Goal: Task Accomplishment & Management: Manage account settings

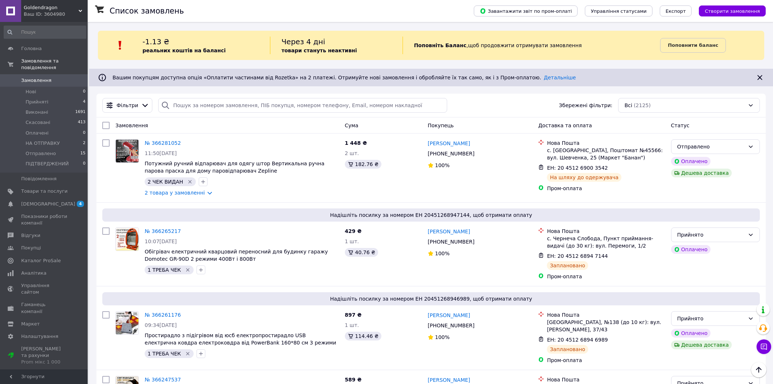
scroll to position [162, 0]
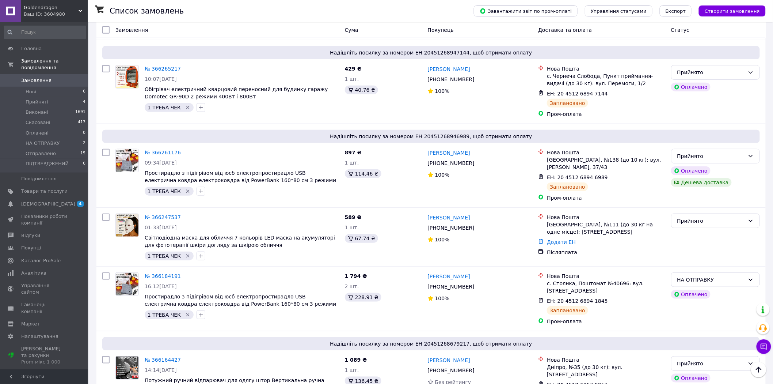
click at [30, 77] on span "Замовлення" at bounding box center [36, 80] width 30 height 7
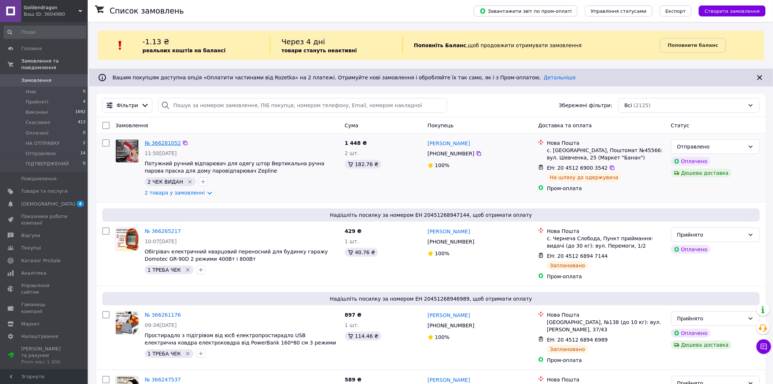
click at [155, 140] on link "№ 366281052" at bounding box center [163, 143] width 36 height 6
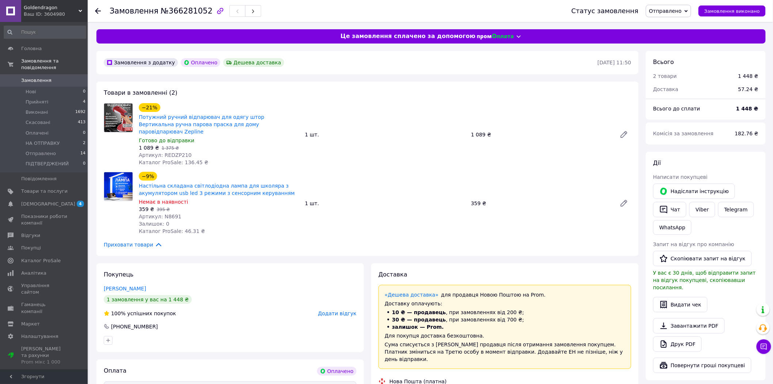
scroll to position [5, 0]
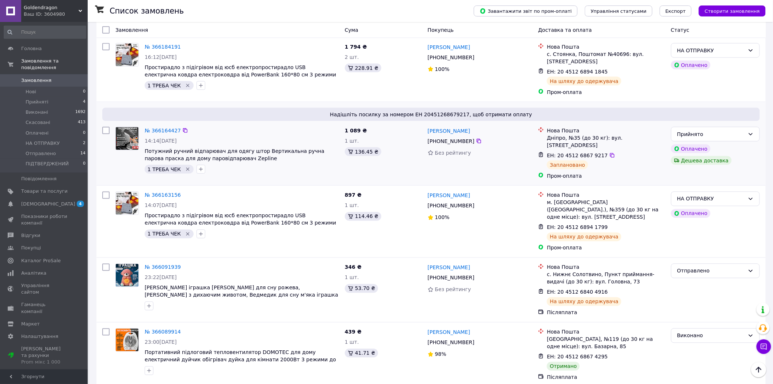
scroll to position [406, 0]
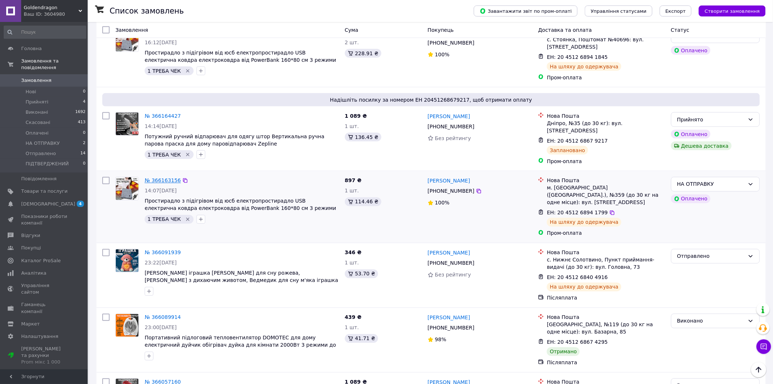
click at [166, 178] on link "№ 366163156" at bounding box center [163, 181] width 36 height 6
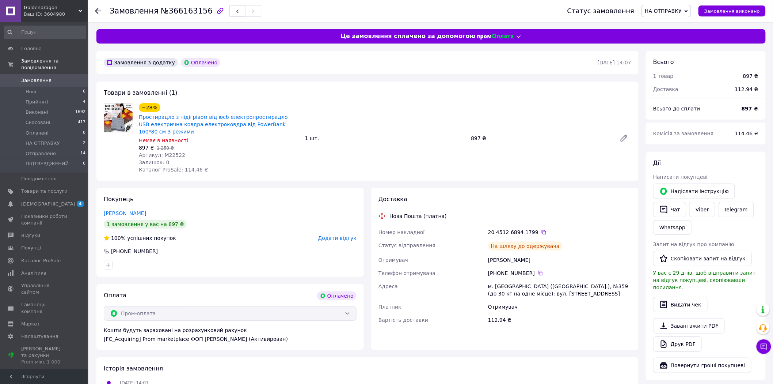
scroll to position [5, 0]
click at [702, 211] on link "Viber" at bounding box center [703, 209] width 26 height 15
click at [734, 210] on link "Telegram" at bounding box center [737, 209] width 36 height 15
click at [673, 207] on button "Чат" at bounding box center [670, 209] width 33 height 15
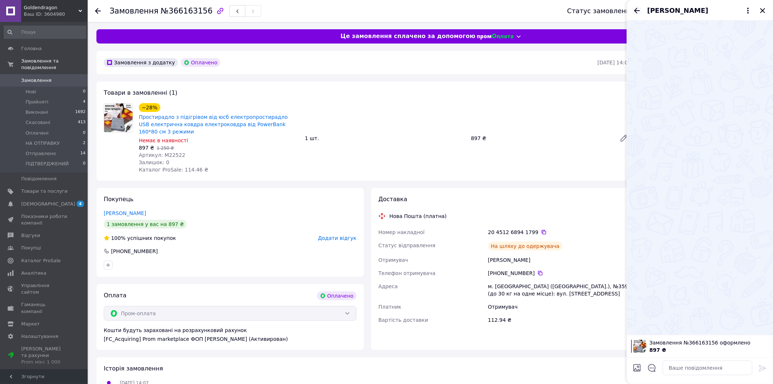
click at [636, 12] on icon "Назад" at bounding box center [638, 10] width 6 height 5
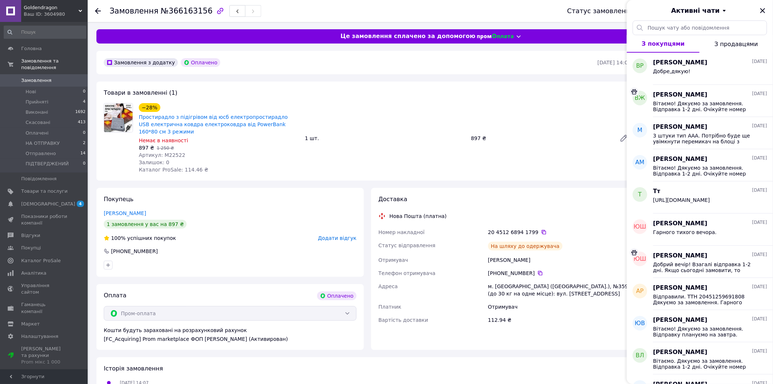
click at [550, 83] on div "Товари в замовленні (1) −28% Простирадло з підігрівом від юсб електропростирадл…" at bounding box center [367, 131] width 542 height 99
click at [720, 9] on icon at bounding box center [724, 10] width 9 height 9
click at [763, 9] on icon "Закрити" at bounding box center [763, 10] width 9 height 9
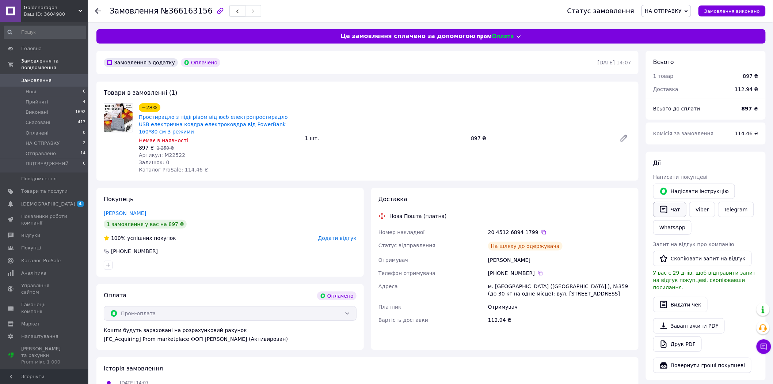
click at [670, 207] on button "Чат" at bounding box center [670, 209] width 33 height 15
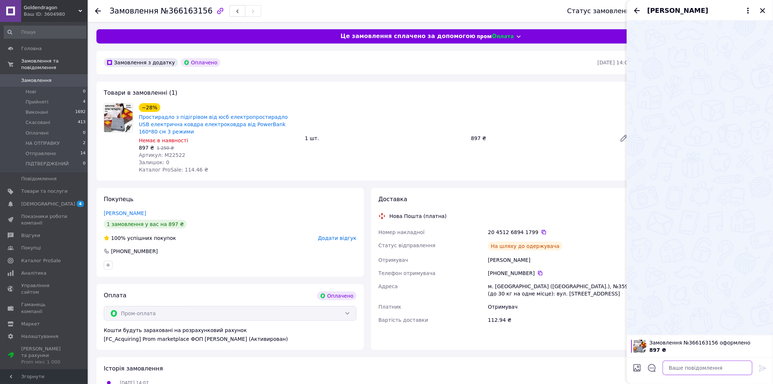
click at [673, 367] on textarea at bounding box center [708, 367] width 90 height 15
click at [563, 120] on div "−28% Простирадло з підігрівом від юсб електропростирадло USB електрична ковдра …" at bounding box center [385, 138] width 499 height 73
click at [763, 8] on icon "Закрити" at bounding box center [763, 10] width 9 height 9
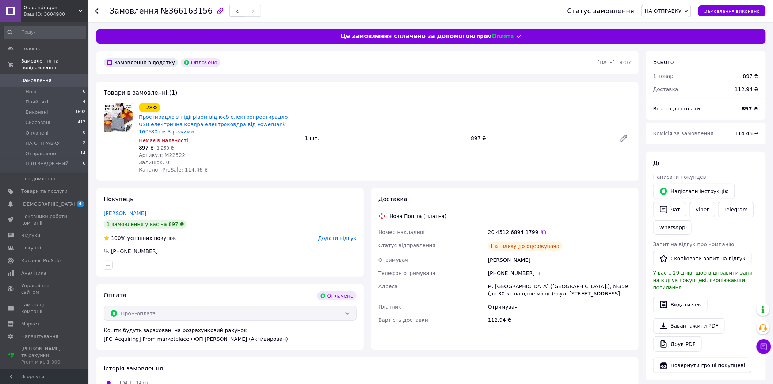
click at [194, 218] on div "Покупець [PERSON_NAME] 1 замовлення у вас на 897 ₴ 100% успішних покупок Додати…" at bounding box center [230, 232] width 268 height 89
click at [541, 232] on icon at bounding box center [544, 232] width 6 height 6
drag, startPoint x: 137, startPoint y: 116, endPoint x: 170, endPoint y: 118, distance: 32.6
click at [170, 118] on div "−28% Простирадло з підігрівом від юсб електропростирадло USB електрична ковдра …" at bounding box center [219, 138] width 166 height 73
copy link "Простирадло"
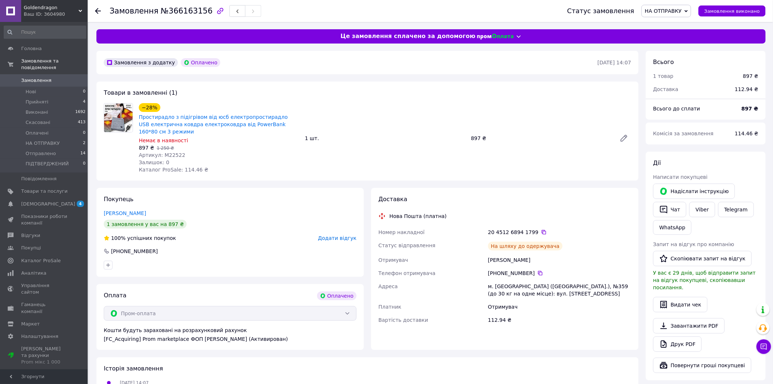
click at [190, 204] on div "Покупець [PERSON_NAME] 1 замовлення у вас на 897 ₴ 100% успішних покупок Додати…" at bounding box center [230, 232] width 268 height 89
click at [99, 9] on icon at bounding box center [98, 11] width 6 height 6
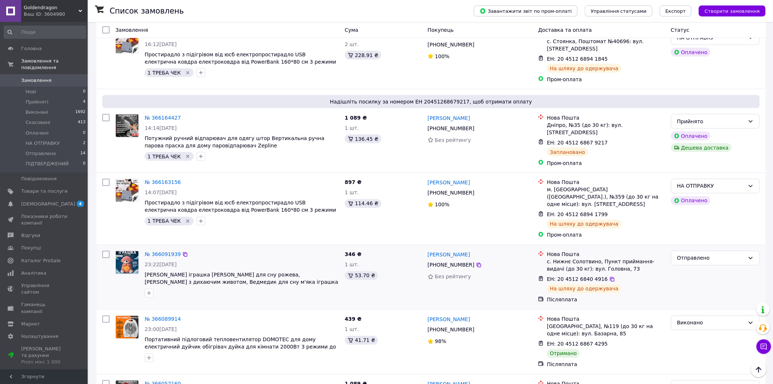
scroll to position [406, 0]
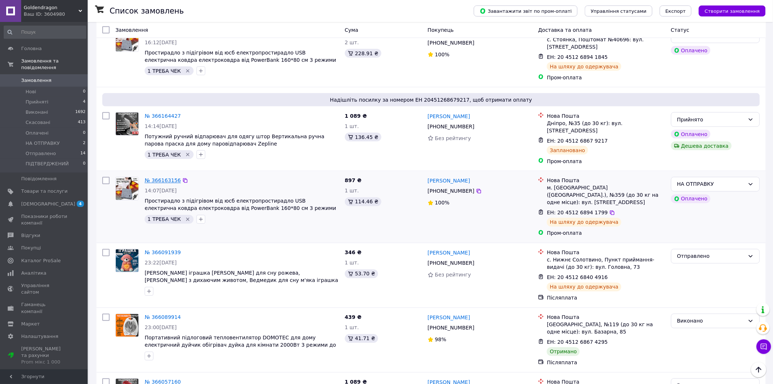
click at [165, 178] on link "№ 366163156" at bounding box center [163, 181] width 36 height 6
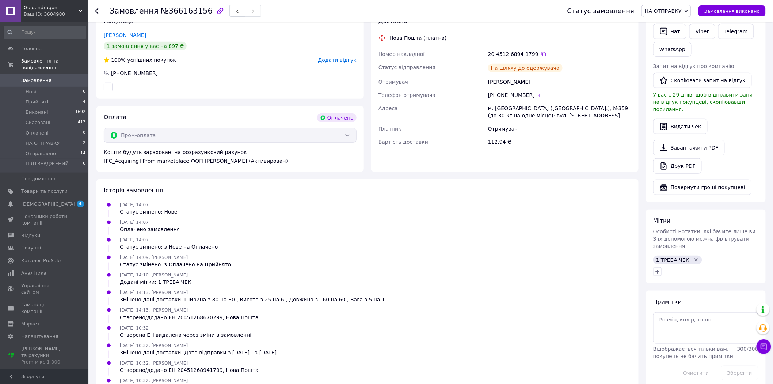
scroll to position [228, 0]
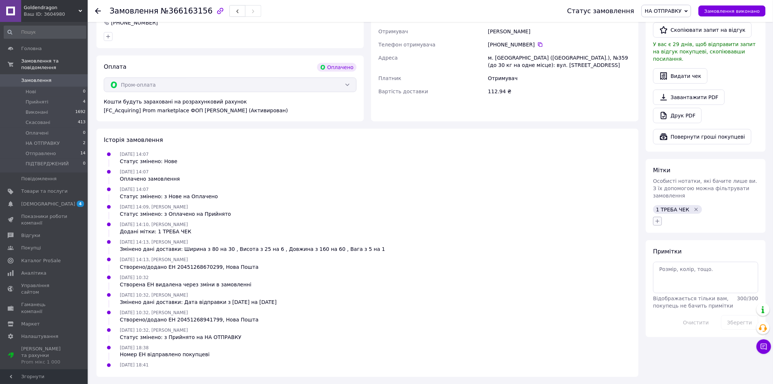
click at [659, 218] on icon "button" at bounding box center [658, 221] width 6 height 6
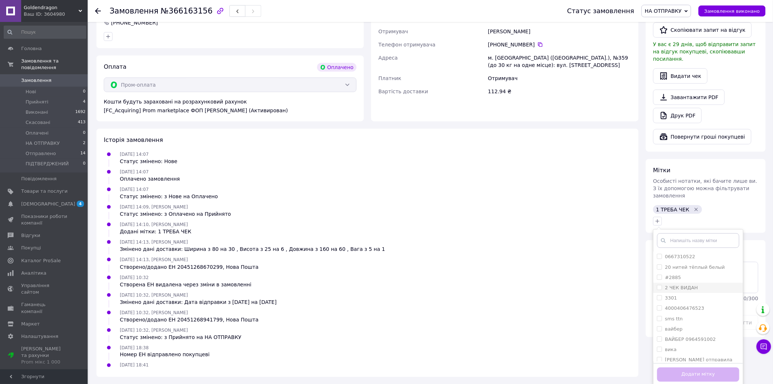
click at [660, 285] on input "2 ЧЕК ВИДАН" at bounding box center [660, 287] width 5 height 5
checkbox input "true"
click at [693, 367] on button "Додати мітку" at bounding box center [699, 374] width 82 height 14
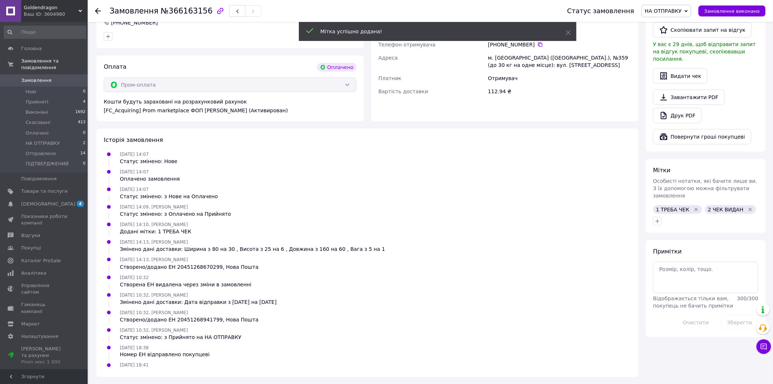
scroll to position [23, 0]
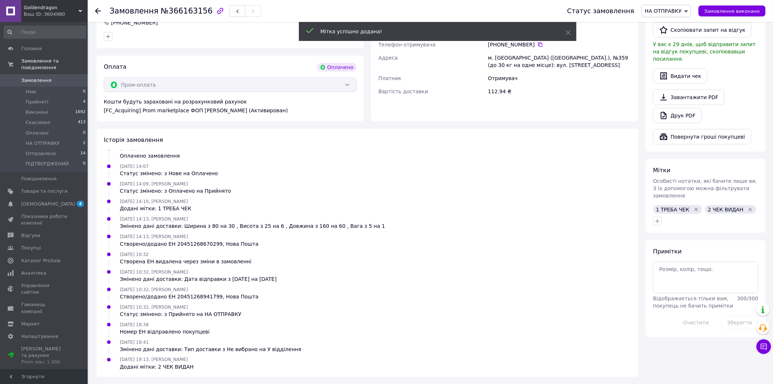
click at [695, 208] on icon "Видалити мітку" at bounding box center [696, 209] width 3 height 3
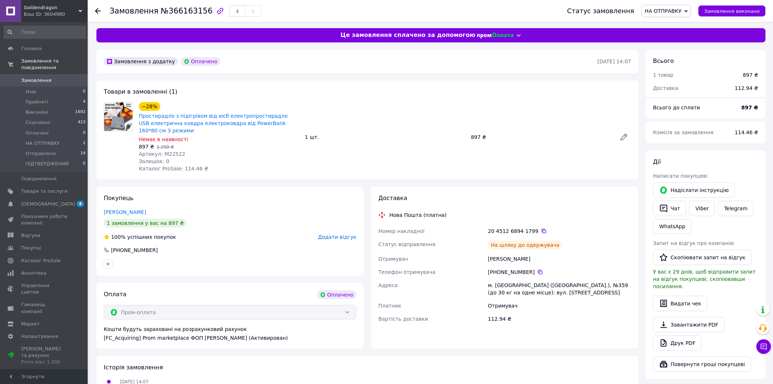
scroll to position [0, 0]
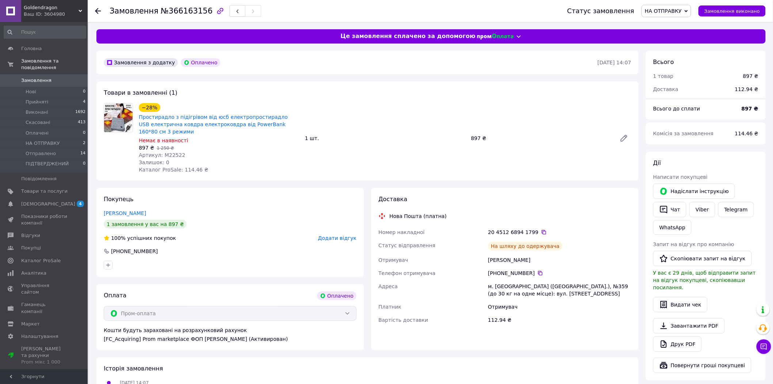
click at [688, 10] on icon at bounding box center [686, 11] width 3 height 3
click at [660, 67] on li "Отправлено" at bounding box center [667, 69] width 50 height 11
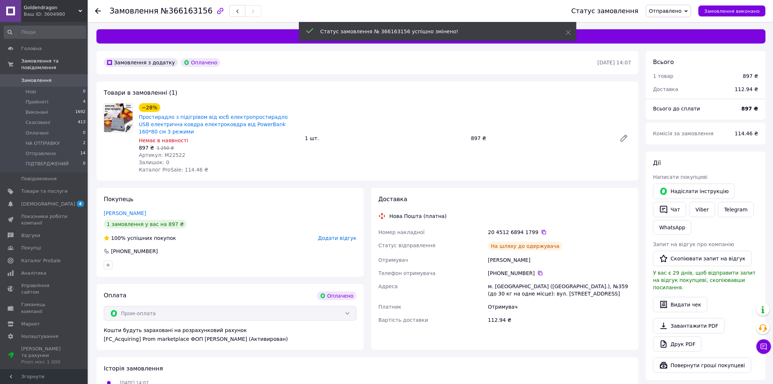
scroll to position [58, 0]
click at [97, 10] on icon at bounding box center [98, 11] width 6 height 6
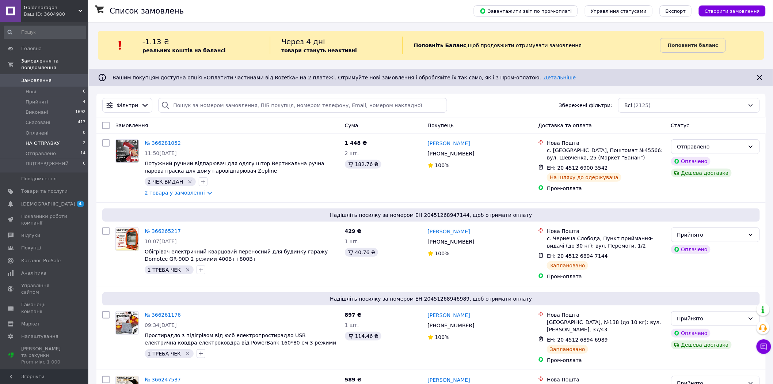
click at [46, 140] on span "НА ОТПРАВКУ" at bounding box center [43, 143] width 34 height 7
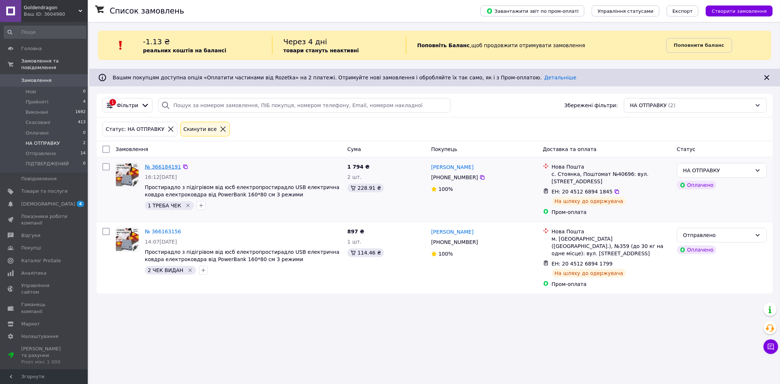
click at [159, 167] on link "№ 366184191" at bounding box center [163, 167] width 36 height 6
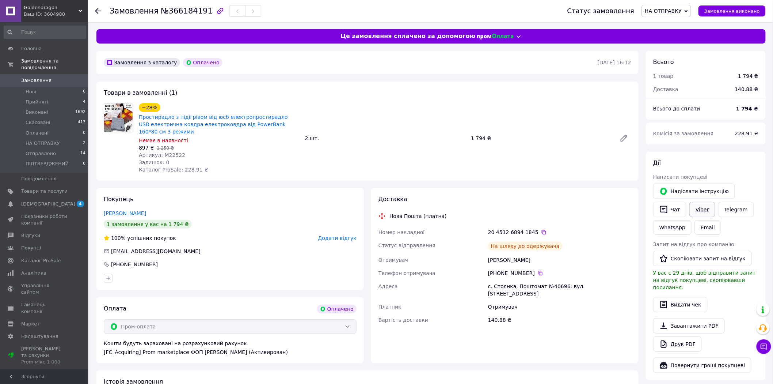
click at [700, 210] on link "Viber" at bounding box center [703, 209] width 26 height 15
click at [703, 206] on link "Viber" at bounding box center [703, 209] width 26 height 15
click at [542, 231] on icon at bounding box center [544, 232] width 4 height 4
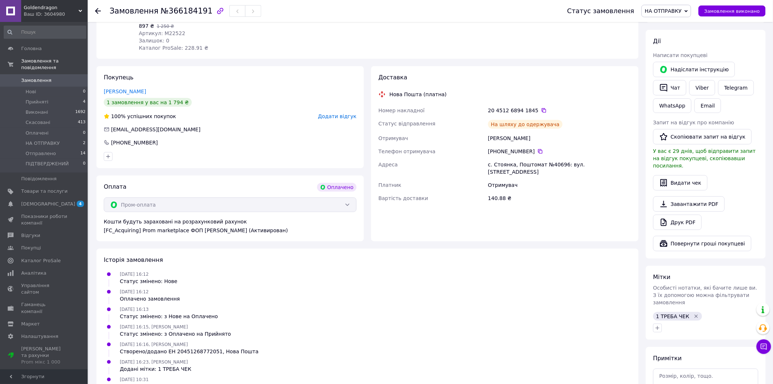
scroll to position [203, 0]
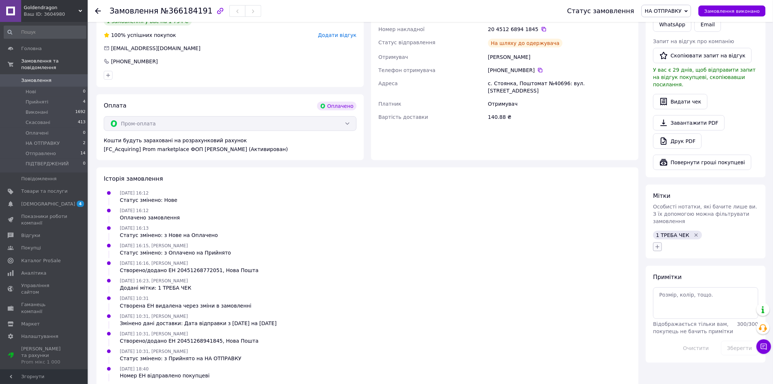
click at [659, 244] on icon "button" at bounding box center [658, 247] width 6 height 6
click at [659, 310] on input "2 ЧЕК ВИДАН" at bounding box center [660, 312] width 5 height 5
checkbox input "true"
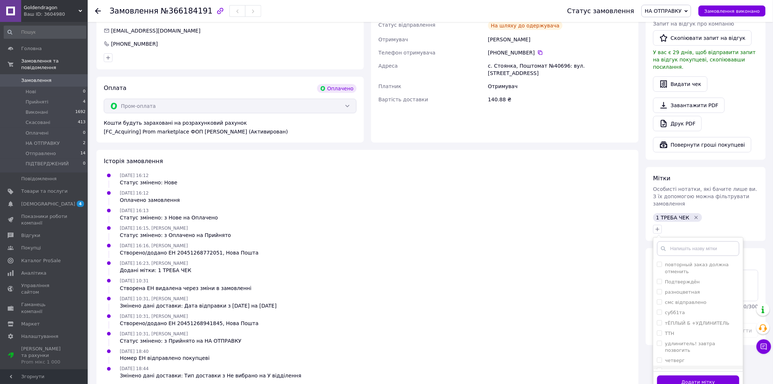
scroll to position [230, 0]
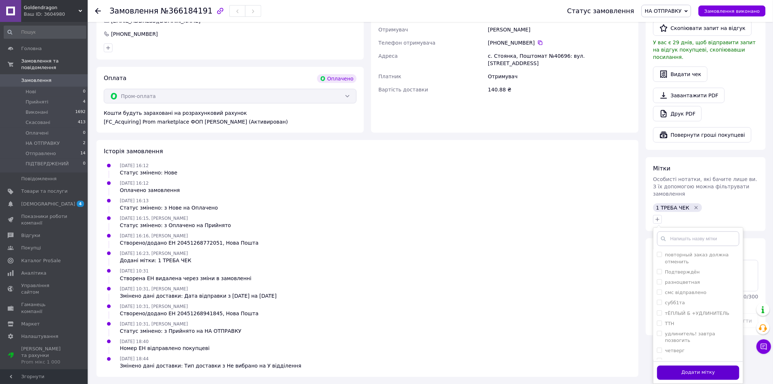
click at [693, 365] on button "Додати мітку" at bounding box center [699, 372] width 82 height 14
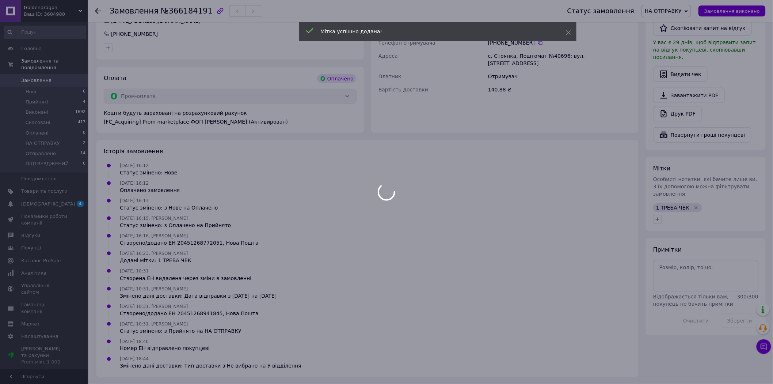
scroll to position [5, 0]
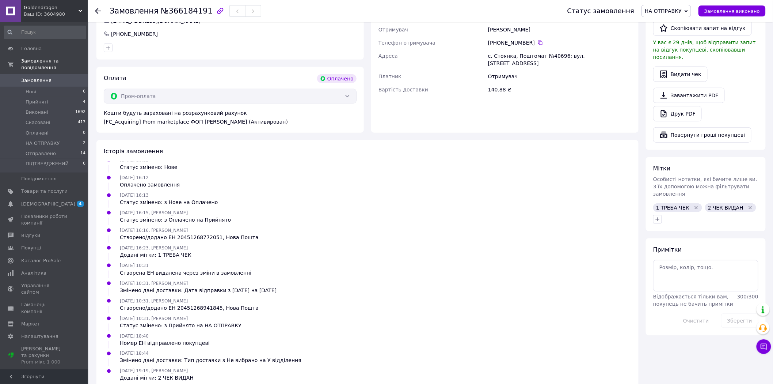
click at [694, 205] on icon "Видалити мітку" at bounding box center [697, 208] width 6 height 6
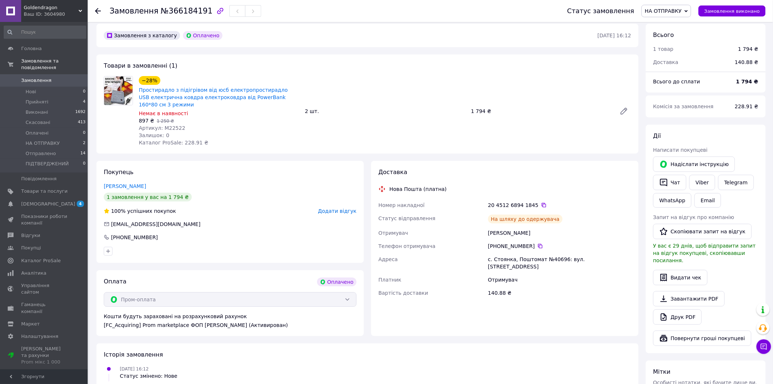
scroll to position [0, 0]
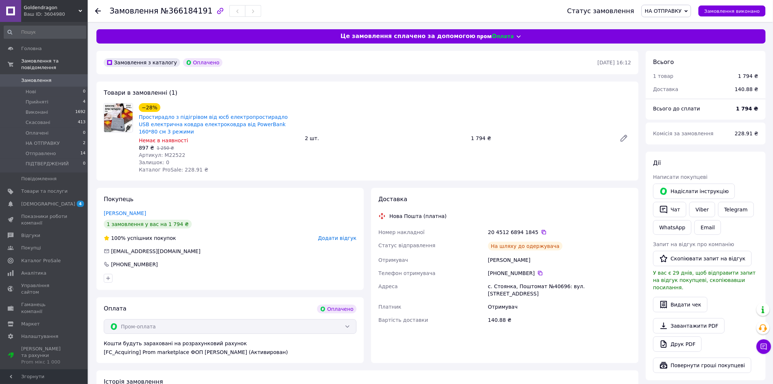
click at [46, 77] on span "Замовлення" at bounding box center [36, 80] width 30 height 7
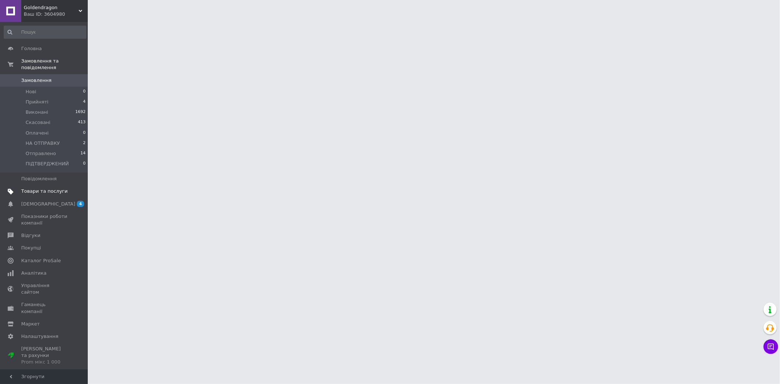
click at [32, 188] on span "Товари та послуги" at bounding box center [44, 191] width 46 height 7
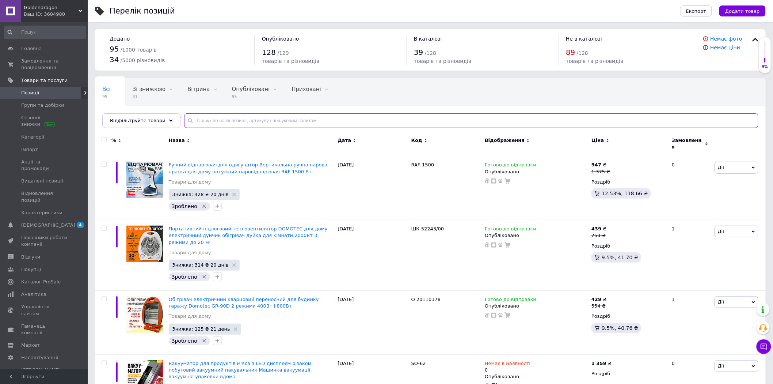
click at [204, 120] on input "text" at bounding box center [471, 120] width 575 height 15
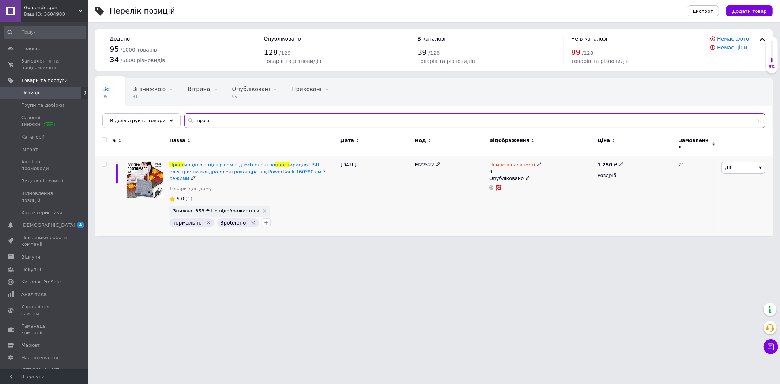
type input "прост"
click at [537, 162] on icon at bounding box center [539, 164] width 4 height 4
click at [556, 189] on li "Готово до відправки" at bounding box center [576, 194] width 69 height 10
drag, startPoint x: 555, startPoint y: 183, endPoint x: 545, endPoint y: 185, distance: 9.6
click at [545, 186] on input "0" at bounding box center [570, 193] width 56 height 15
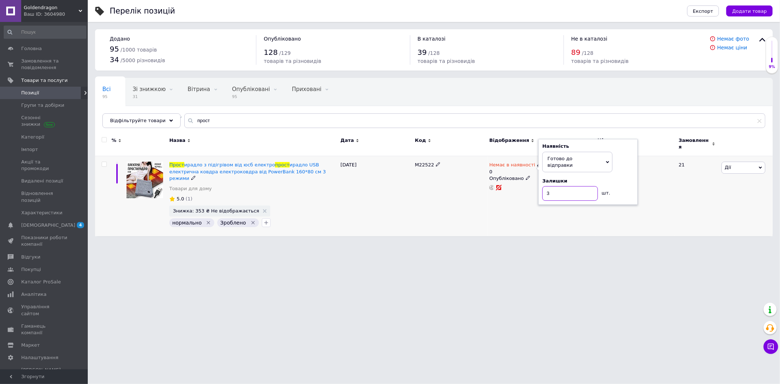
type input "3"
drag, startPoint x: 464, startPoint y: 187, endPoint x: 439, endPoint y: 195, distance: 26.3
click at [439, 195] on div "M22522" at bounding box center [450, 196] width 75 height 80
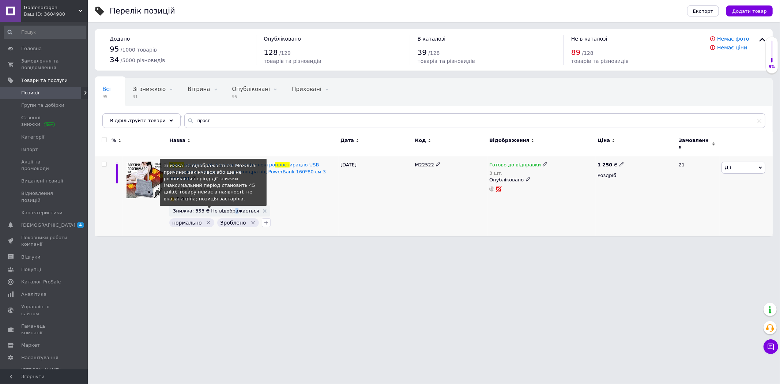
click at [227, 208] on span "Знижка: 353 ₴ Не відображається" at bounding box center [216, 210] width 86 height 5
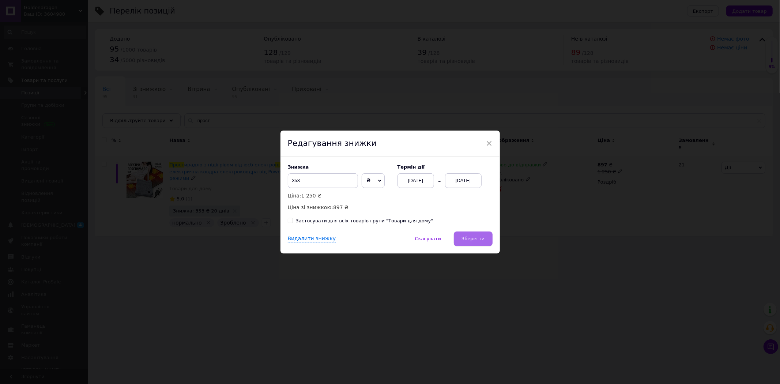
click at [471, 239] on span "Зберегти" at bounding box center [472, 238] width 23 height 5
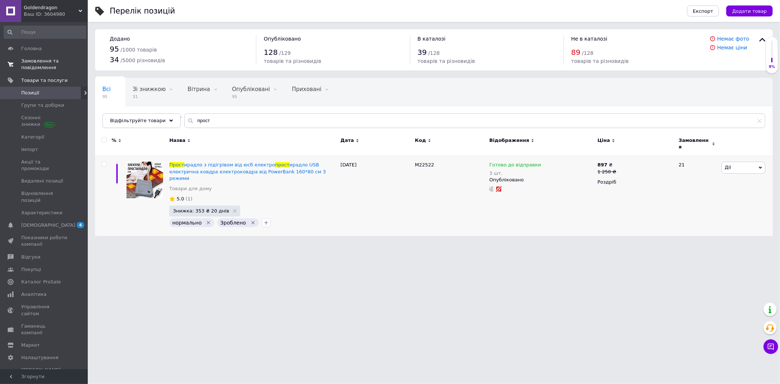
click at [31, 60] on span "Замовлення та повідомлення" at bounding box center [44, 64] width 46 height 13
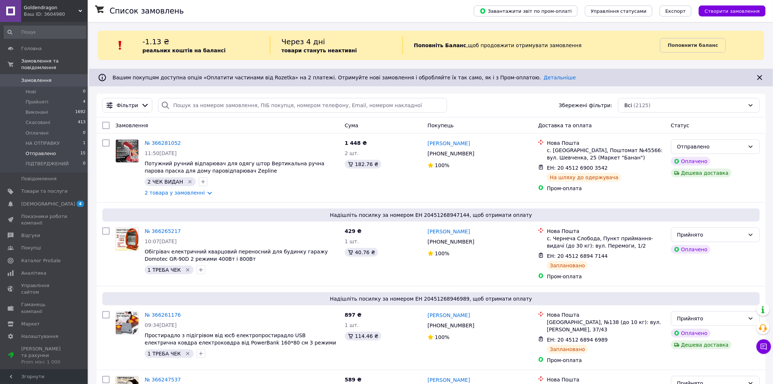
click at [50, 150] on span "Отправлено" at bounding box center [41, 153] width 30 height 7
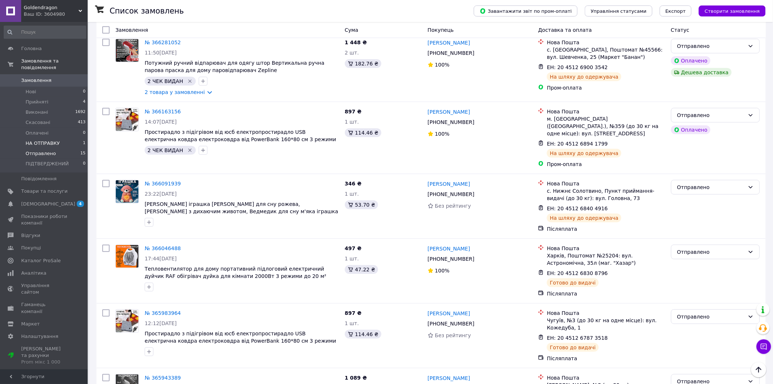
scroll to position [122, 0]
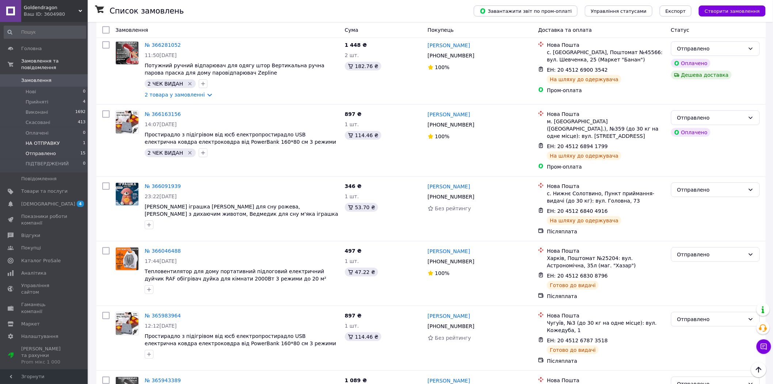
click at [43, 140] on span "НА ОТПРАВКУ" at bounding box center [43, 143] width 34 height 7
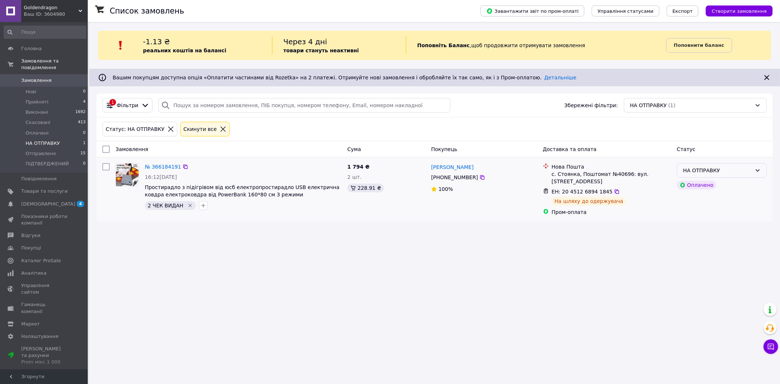
click at [758, 170] on icon at bounding box center [757, 170] width 6 height 6
click at [692, 236] on li "Отправлено" at bounding box center [721, 239] width 89 height 13
click at [220, 128] on icon at bounding box center [223, 129] width 7 height 7
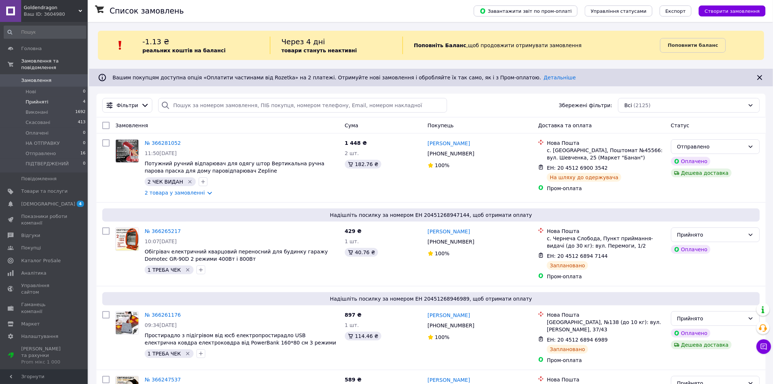
click at [38, 99] on span "Прийняті" at bounding box center [37, 102] width 23 height 7
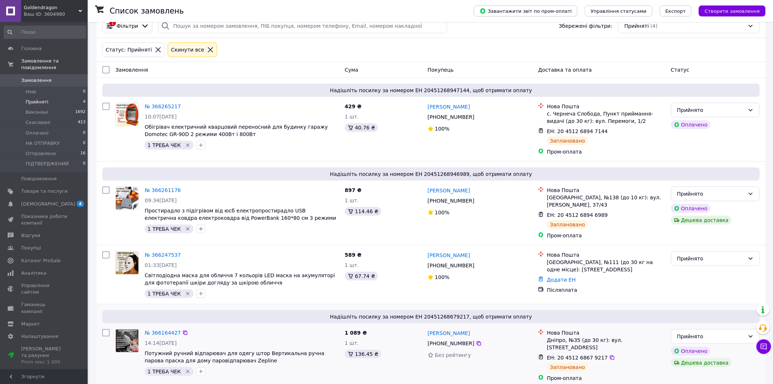
scroll to position [85, 0]
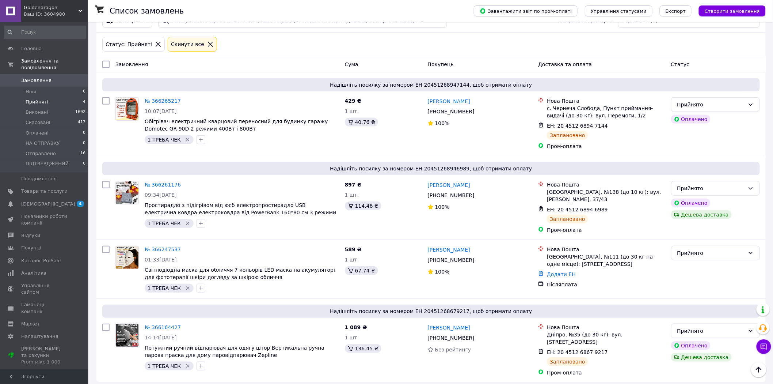
click at [31, 99] on span "Прийняті" at bounding box center [37, 102] width 23 height 7
click at [207, 44] on icon at bounding box center [210, 44] width 7 height 7
